Goal: Transaction & Acquisition: Purchase product/service

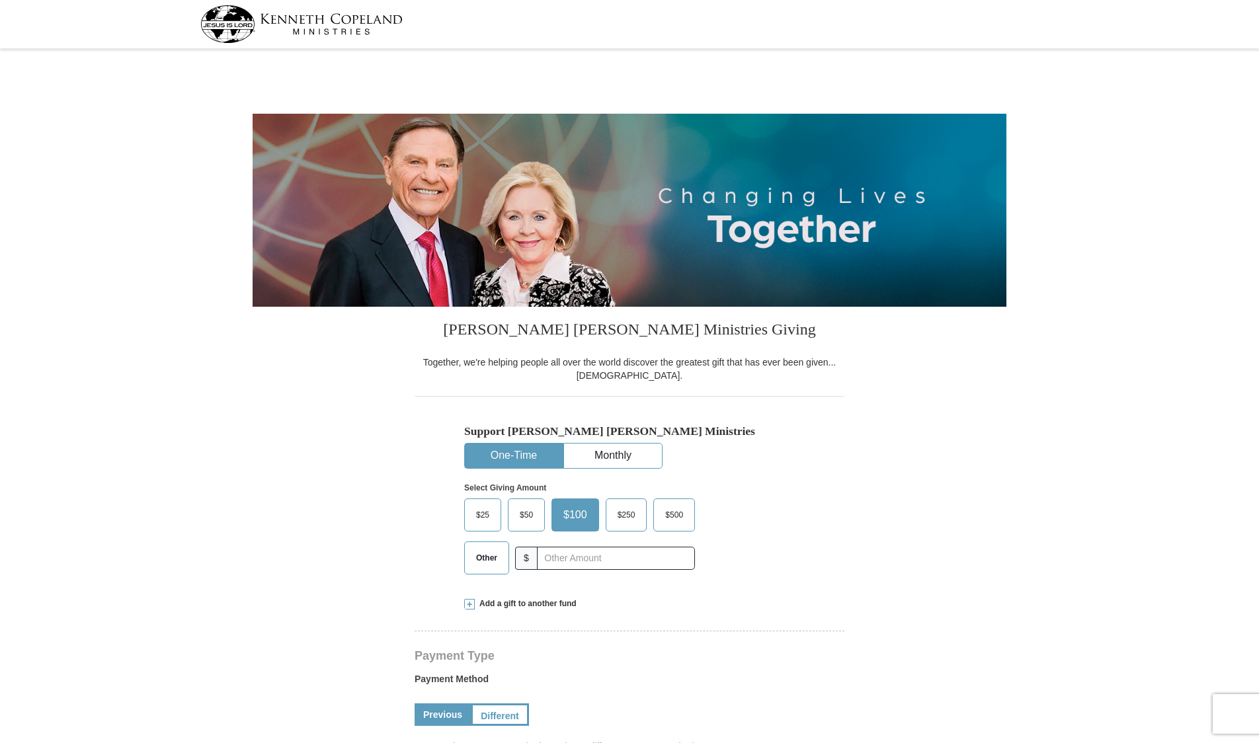
select select "AL"
click at [532, 513] on span "$50" at bounding box center [526, 515] width 26 height 20
click at [0, 0] on input "$50" at bounding box center [0, 0] width 0 height 0
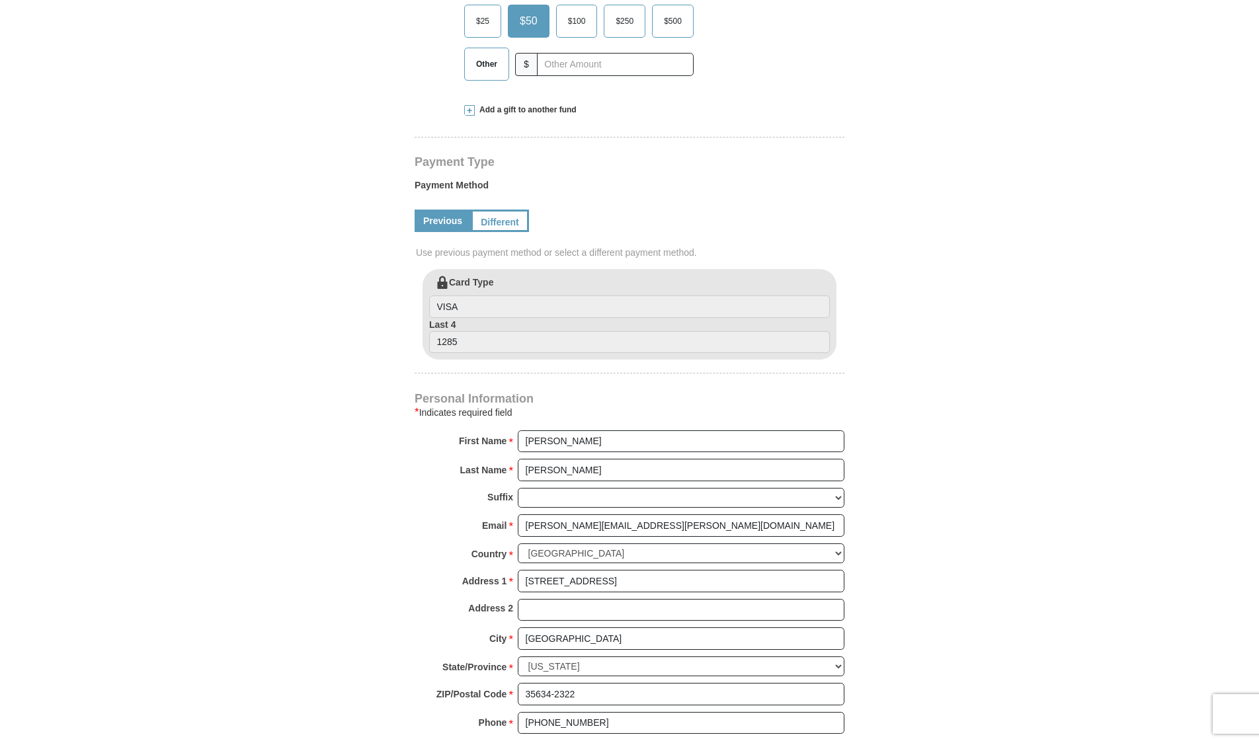
scroll to position [515, 0]
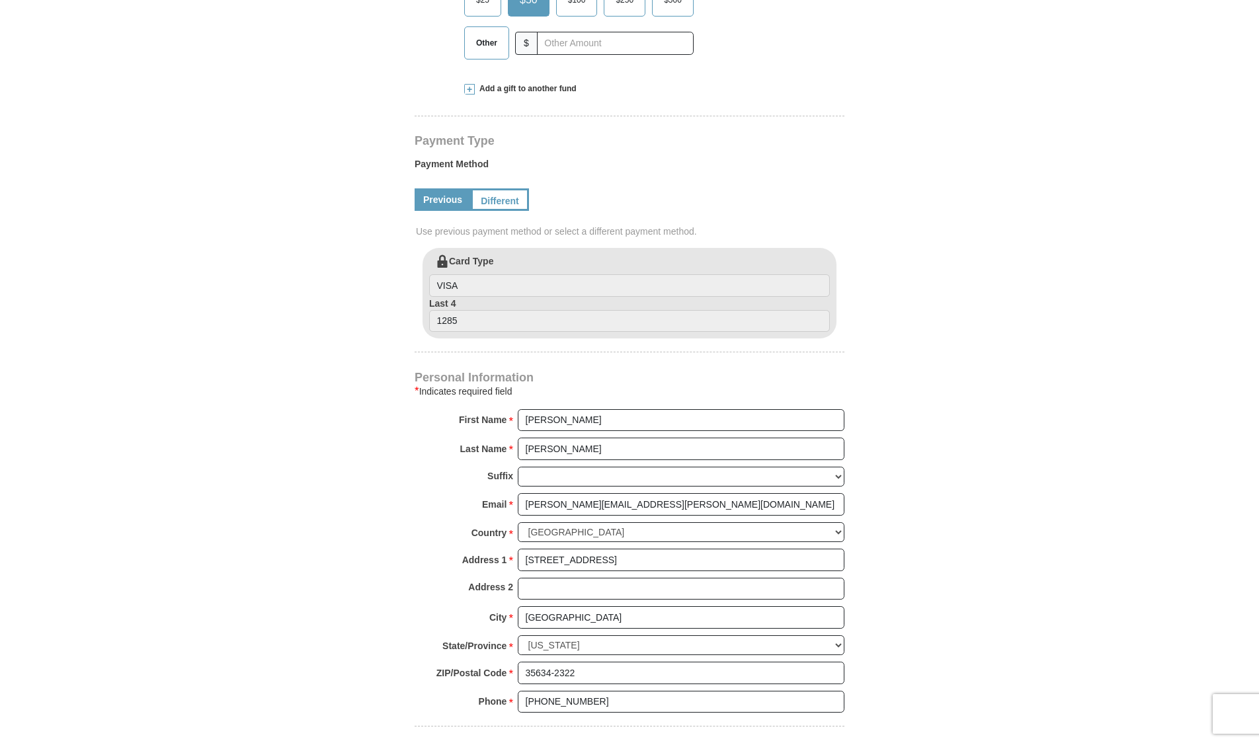
click at [503, 204] on link "Different" at bounding box center [500, 199] width 58 height 22
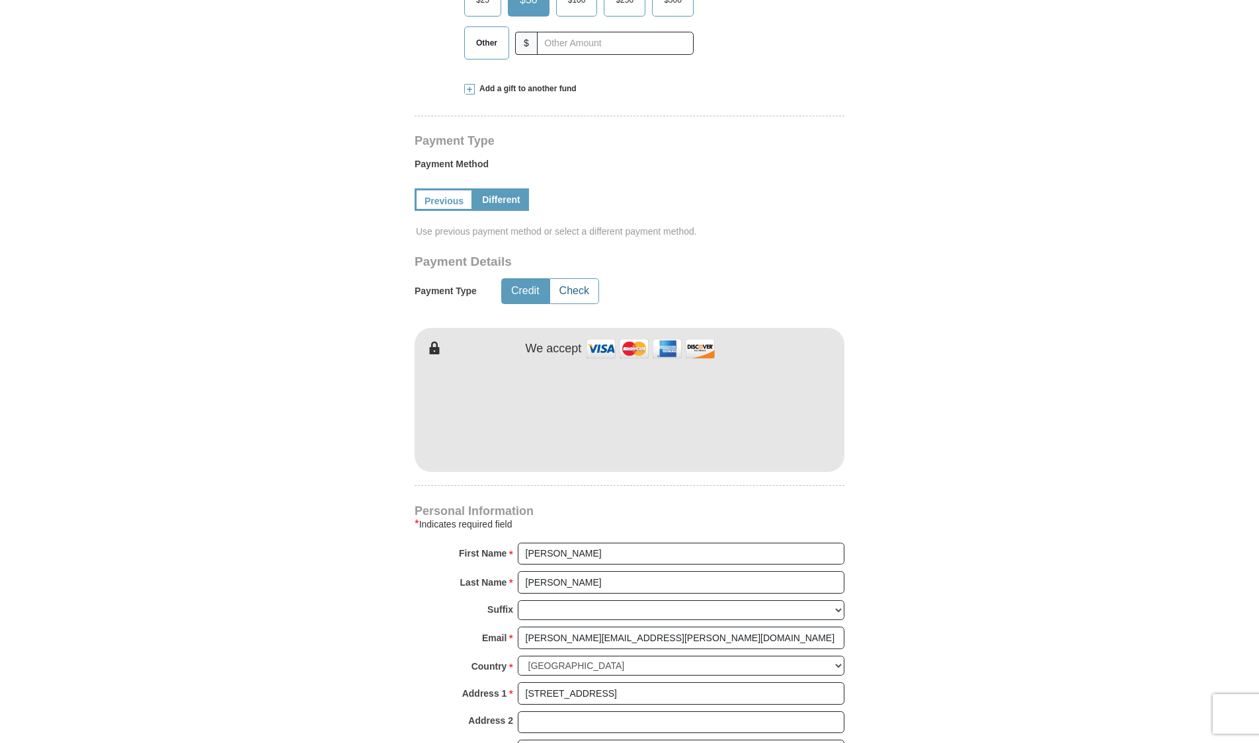
click at [587, 284] on button "Check" at bounding box center [574, 291] width 48 height 24
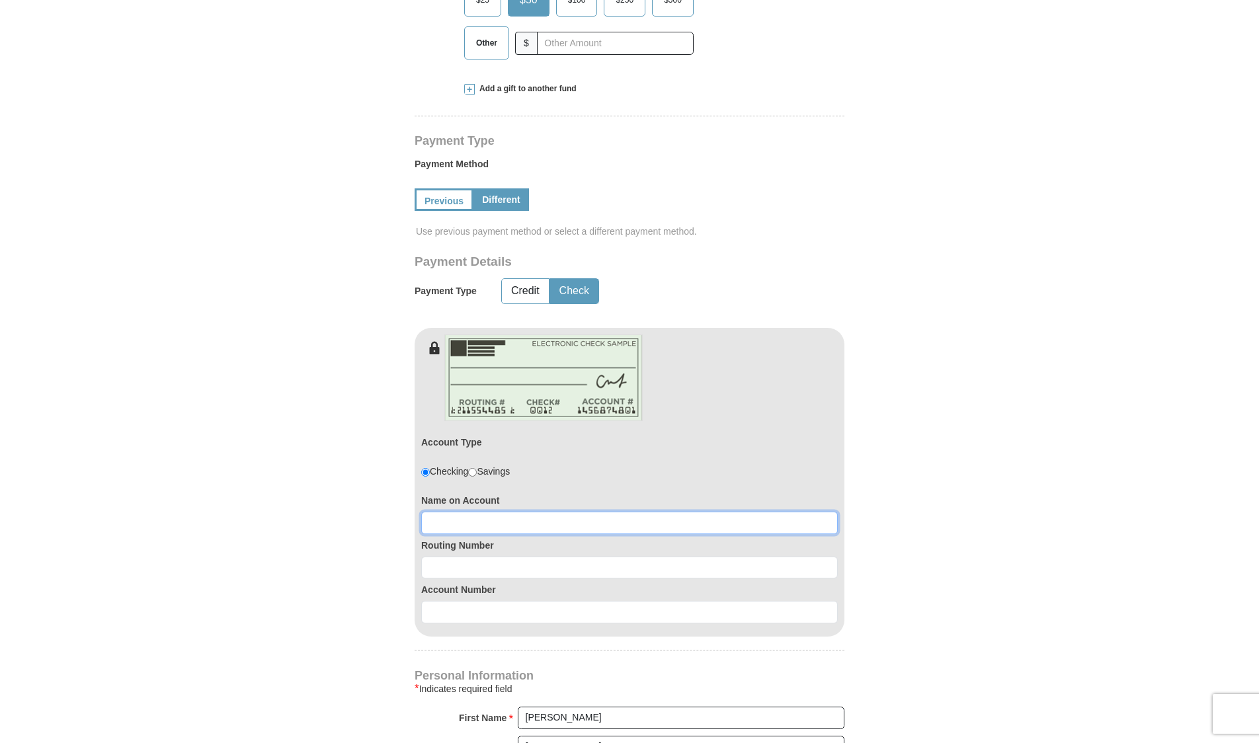
click at [526, 523] on input at bounding box center [629, 523] width 417 height 22
type input "[PERSON_NAME] Software and Consulting"
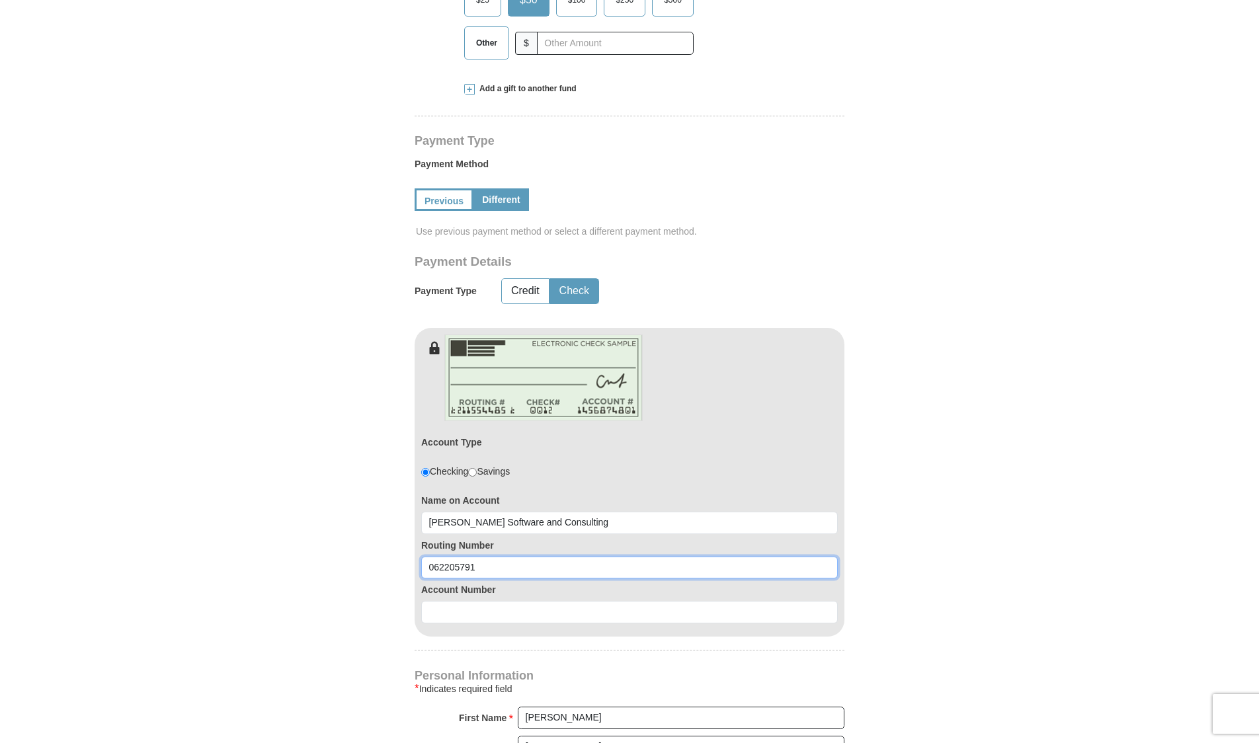
type input "062205791"
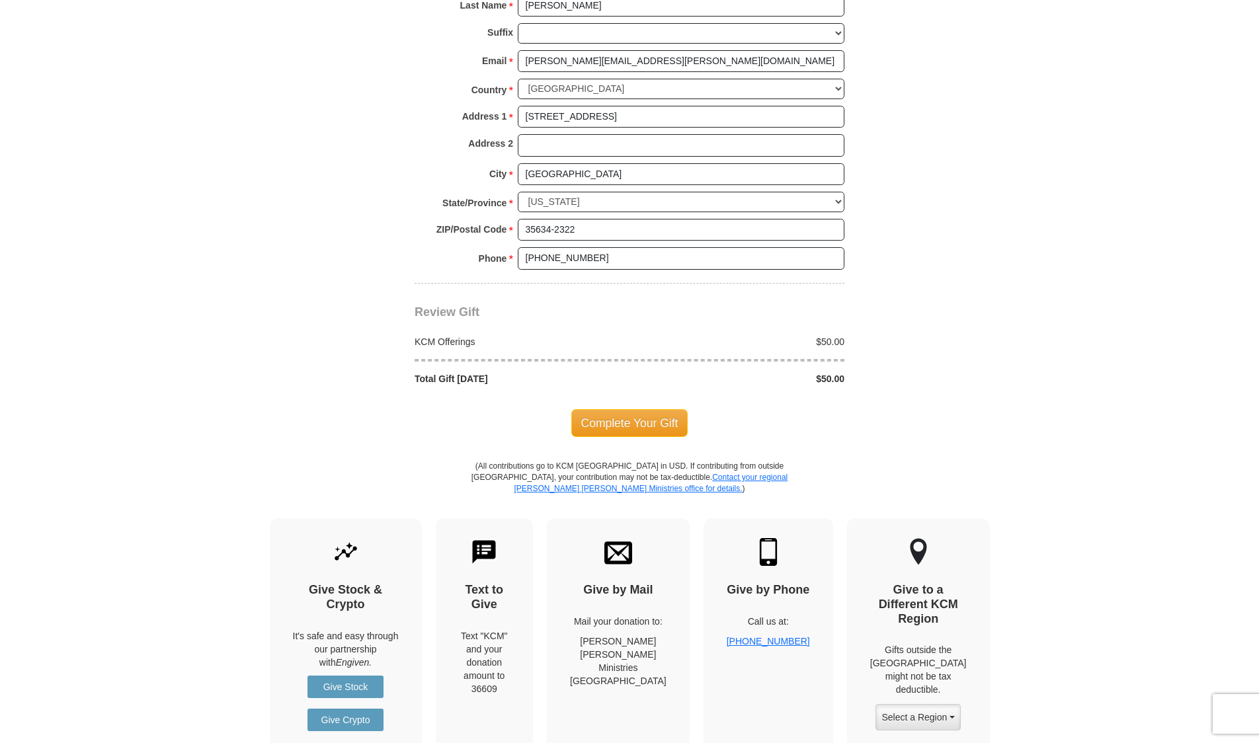
scroll to position [1259, 0]
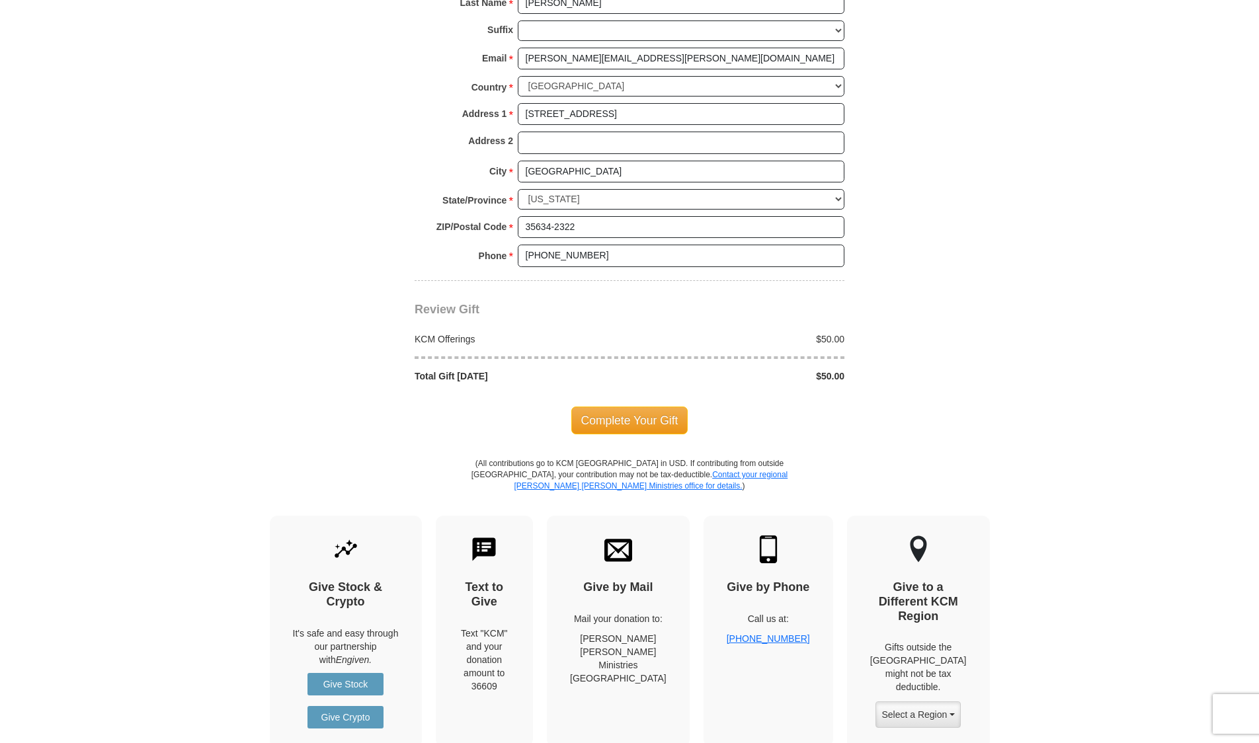
type input "3194620"
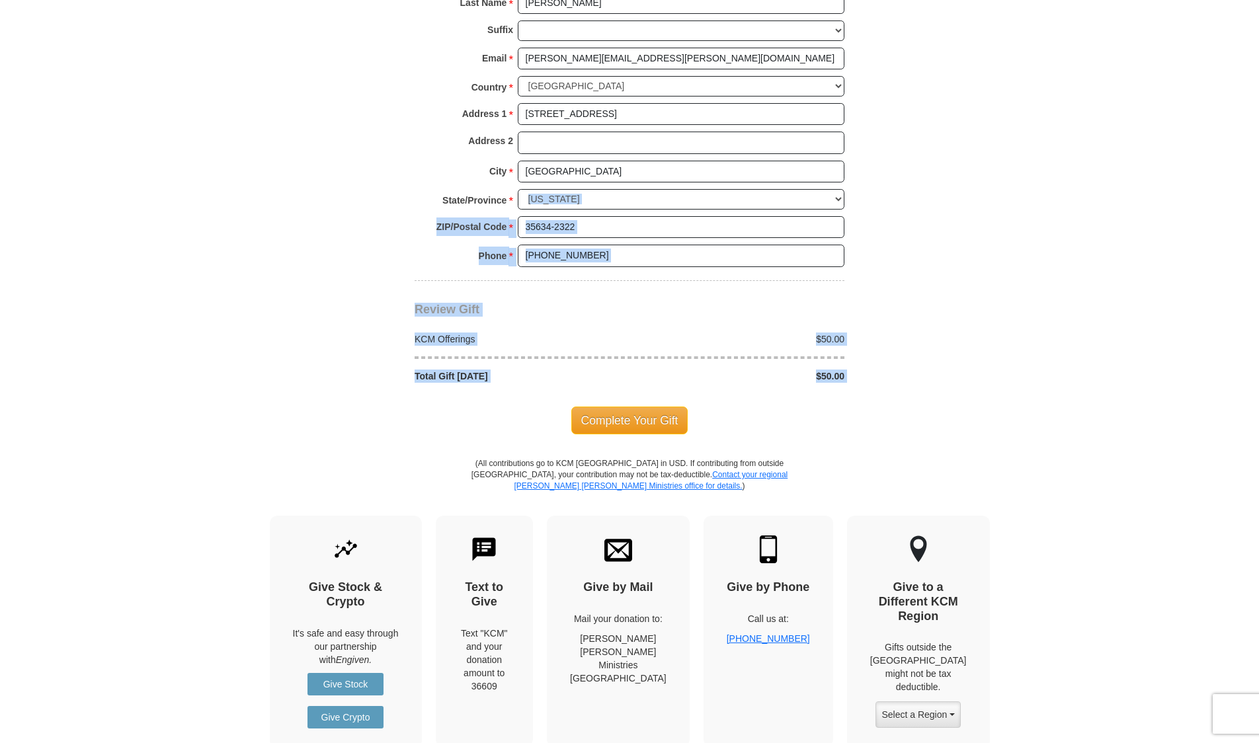
drag, startPoint x: 1259, startPoint y: 440, endPoint x: 1255, endPoint y: 202, distance: 238.1
click at [1255, 202] on body "[PERSON_NAME] [PERSON_NAME] Ministries Giving Together, we're helping people al…" at bounding box center [629, 58] width 1259 height 2634
drag, startPoint x: 1255, startPoint y: 202, endPoint x: 1169, endPoint y: 238, distance: 93.1
click at [1169, 238] on body "[PERSON_NAME] [PERSON_NAME] Ministries Giving Together, we're helping people al…" at bounding box center [629, 58] width 1259 height 2634
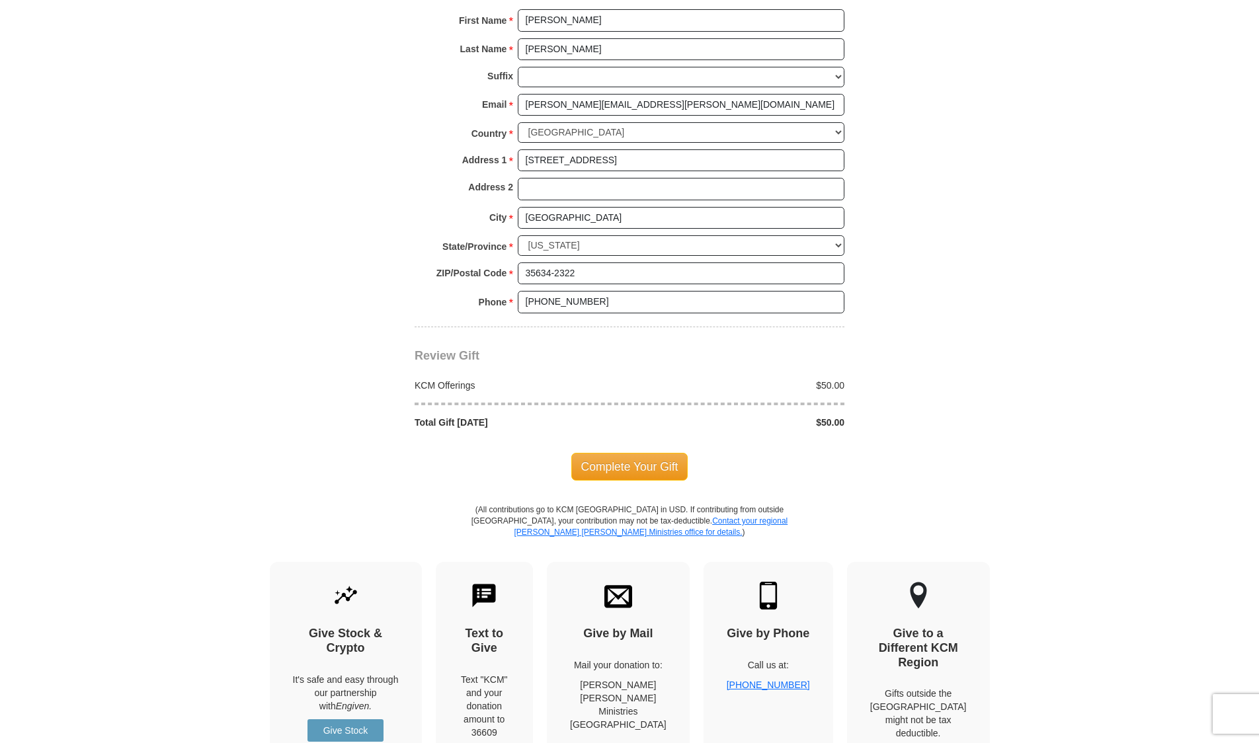
scroll to position [1210, 0]
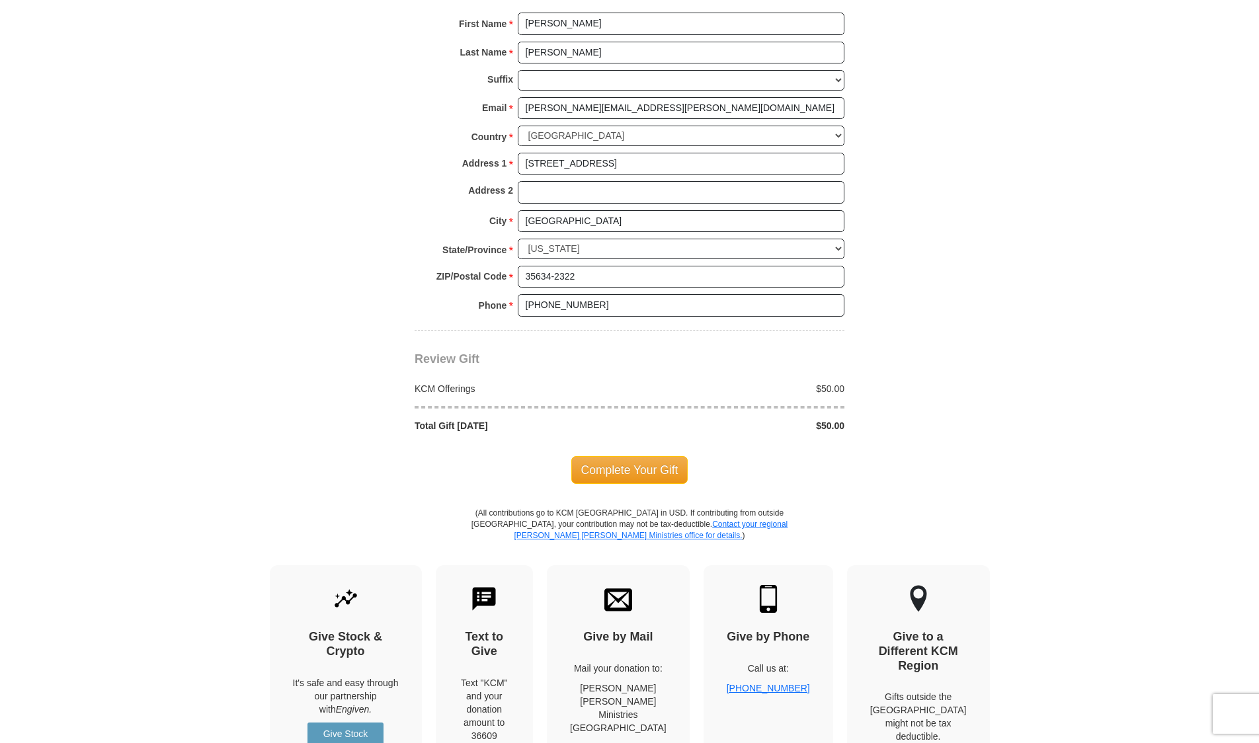
click at [616, 476] on span "Complete Your Gift" at bounding box center [629, 470] width 117 height 28
